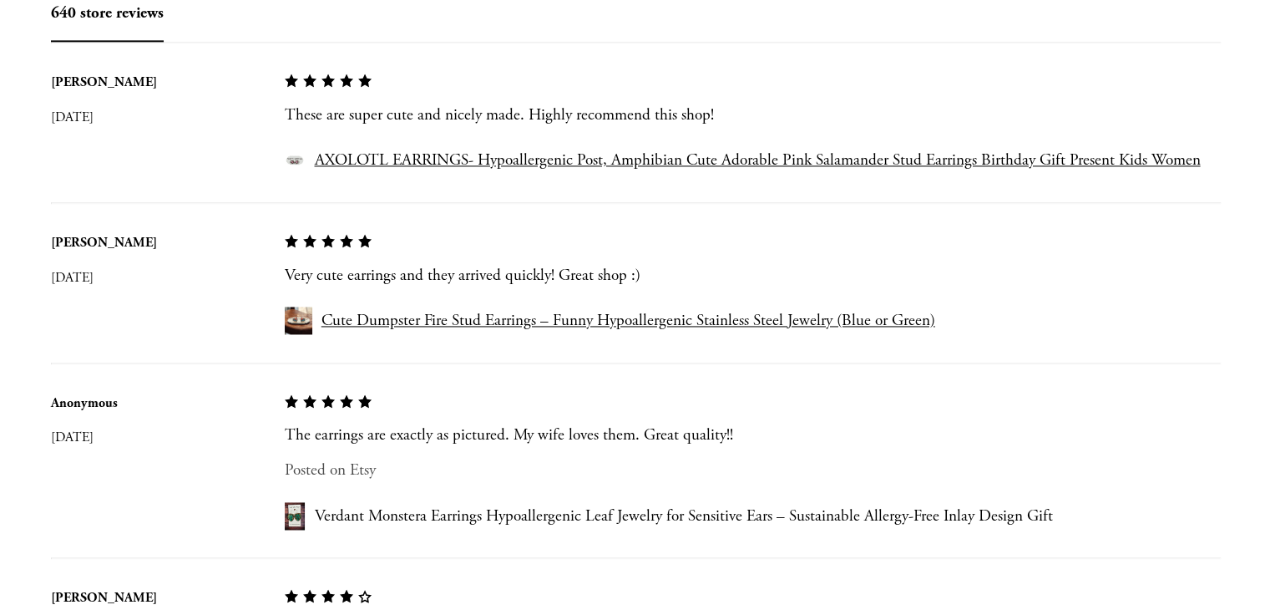
scroll to position [2673, 0]
